Goal: Task Accomplishment & Management: Manage account settings

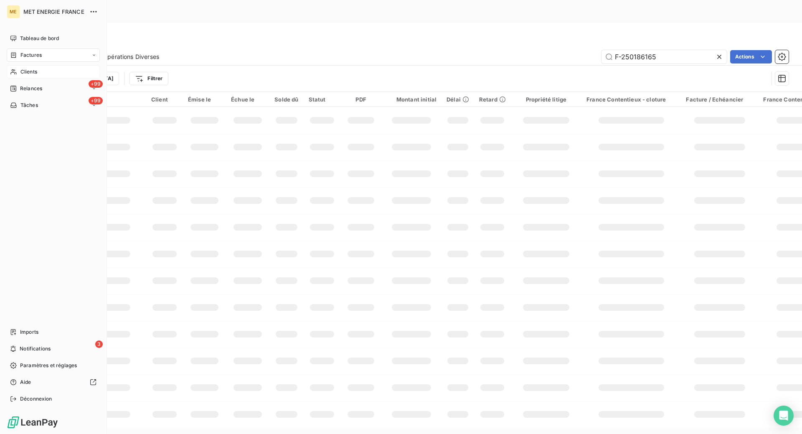
click at [27, 71] on span "Clients" at bounding box center [28, 72] width 17 height 8
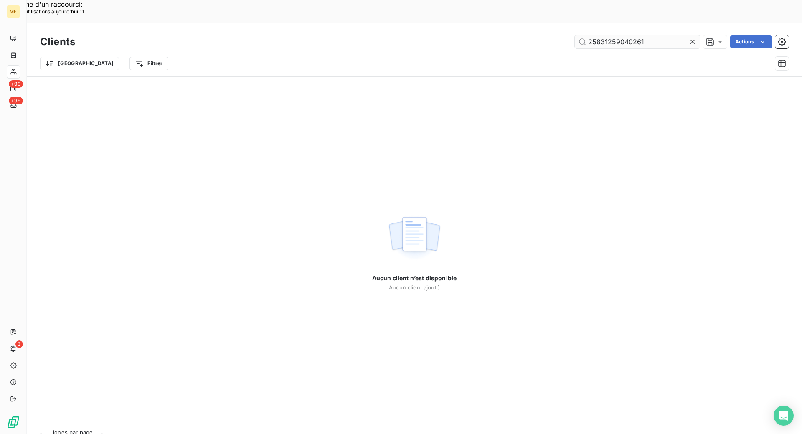
click at [649, 35] on input "25831259040261" at bounding box center [637, 41] width 125 height 13
click at [648, 35] on input "25831259040261" at bounding box center [637, 41] width 125 height 13
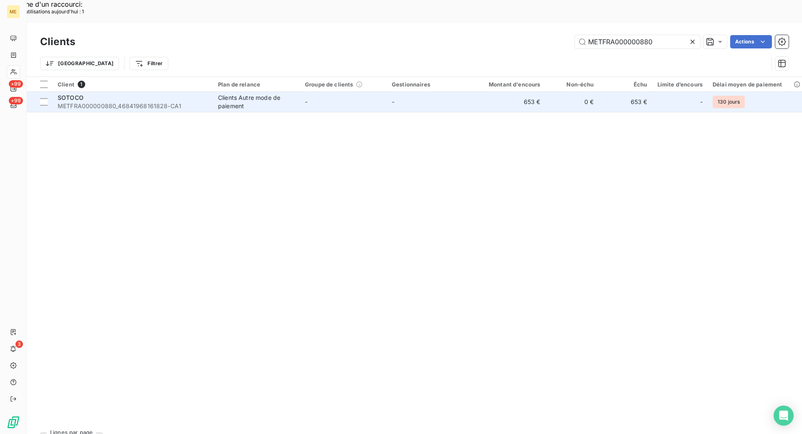
type input "METFRA000000880"
click at [198, 102] on span "METFRA000000880_46841968161828-CA1" at bounding box center [133, 106] width 150 height 8
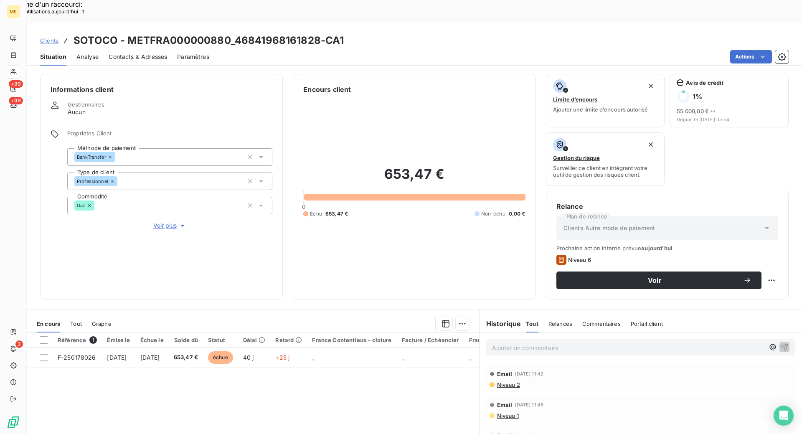
click at [140, 53] on span "Contacts & Adresses" at bounding box center [138, 57] width 58 height 8
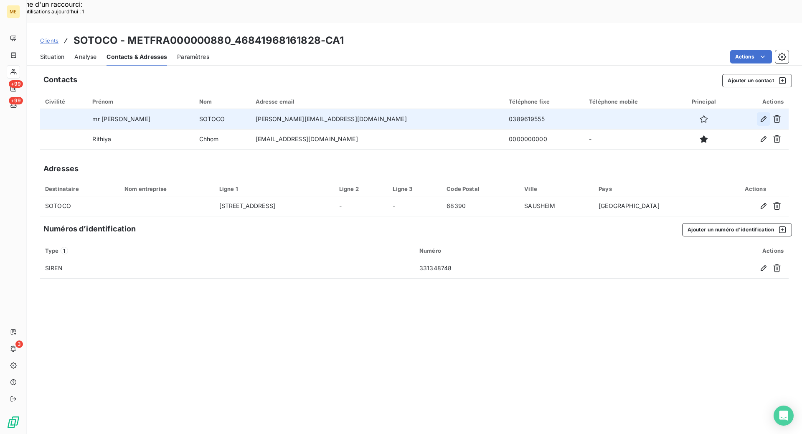
click at [766, 115] on icon "button" at bounding box center [763, 119] width 8 height 8
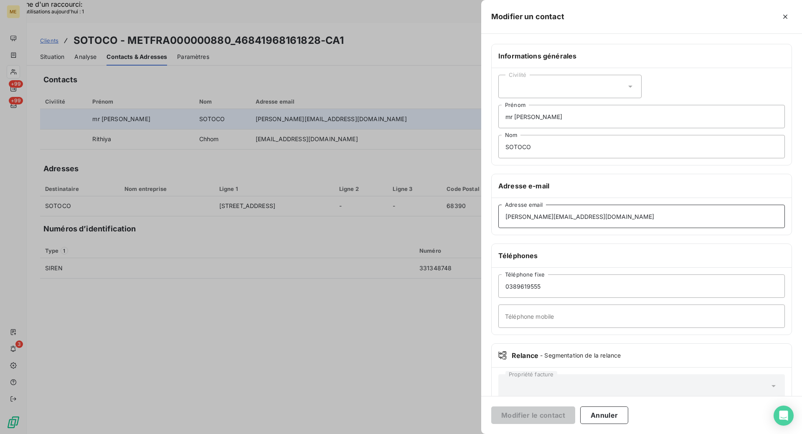
drag, startPoint x: 566, startPoint y: 217, endPoint x: 496, endPoint y: 216, distance: 70.2
click at [496, 216] on div "[PERSON_NAME][EMAIL_ADDRESS][DOMAIN_NAME] Adresse email" at bounding box center [642, 216] width 300 height 37
paste input "n.huntzing"
type input "[PERSON_NAME][EMAIL_ADDRESS][DOMAIN_NAME]"
drag, startPoint x: 542, startPoint y: 149, endPoint x: 470, endPoint y: 146, distance: 72.3
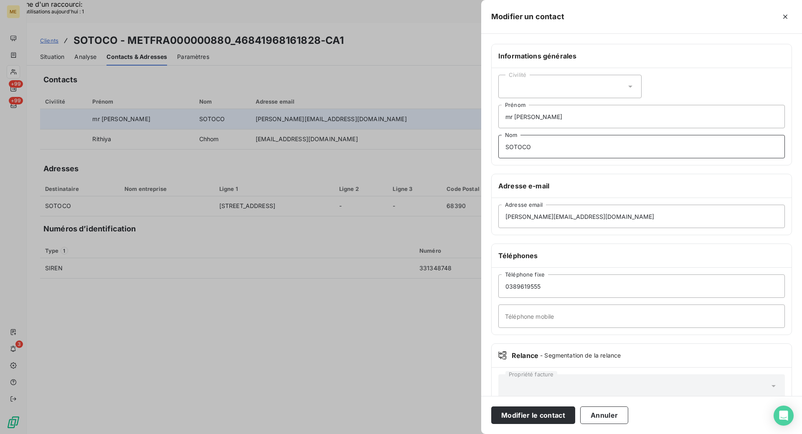
paste input "HUNTZINGER"
type input "HUNTZINGER"
drag, startPoint x: 540, startPoint y: 118, endPoint x: 465, endPoint y: 118, distance: 74.8
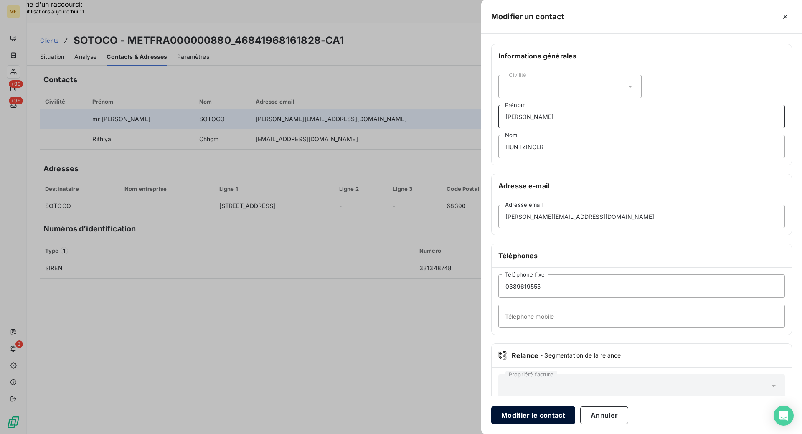
type input "[PERSON_NAME]"
click at [540, 414] on button "Modifier le contact" at bounding box center [533, 415] width 84 height 18
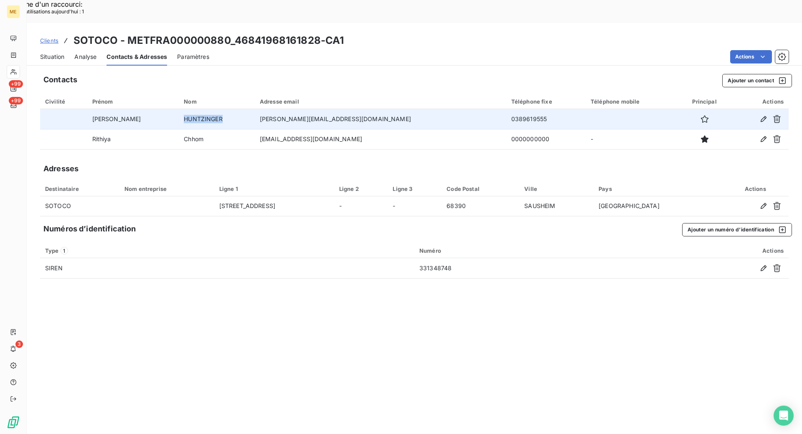
drag, startPoint x: 210, startPoint y: 95, endPoint x: 169, endPoint y: 95, distance: 41.4
click at [179, 109] on td "HUNTZINGER" at bounding box center [217, 119] width 76 height 20
copy td "HUNTZINGER"
drag, startPoint x: 464, startPoint y: 93, endPoint x: 430, endPoint y: 95, distance: 34.7
click at [506, 109] on td "0389619555" at bounding box center [545, 119] width 79 height 20
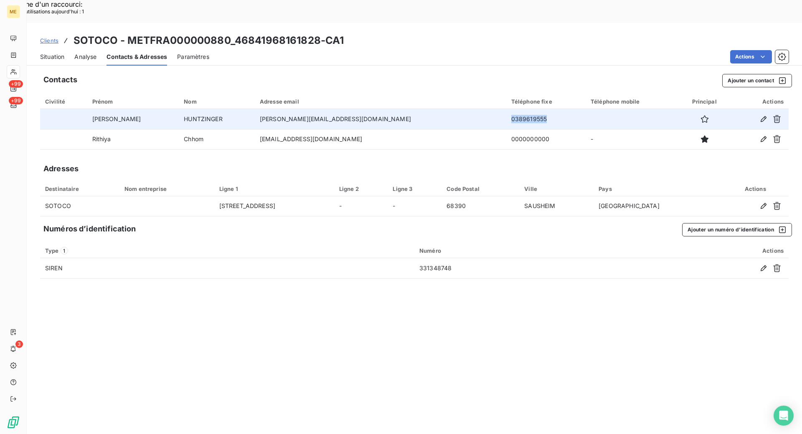
copy td "0389619555"
drag, startPoint x: 342, startPoint y: 96, endPoint x: 263, endPoint y: 104, distance: 79.4
click at [263, 109] on tr "[PERSON_NAME] [PERSON_NAME][EMAIL_ADDRESS][DOMAIN_NAME] 0389619555" at bounding box center [414, 119] width 748 height 20
copy tr "[PERSON_NAME][EMAIL_ADDRESS][DOMAIN_NAME]"
